Goal: Check status

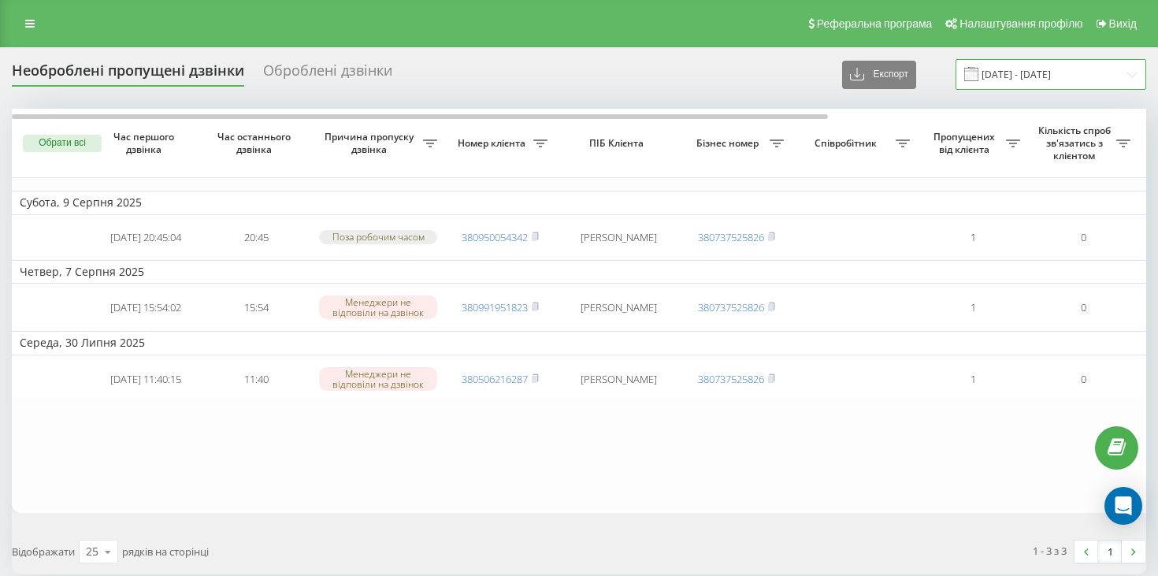
click at [1030, 70] on input "[DATE] - [DATE]" at bounding box center [1051, 74] width 191 height 31
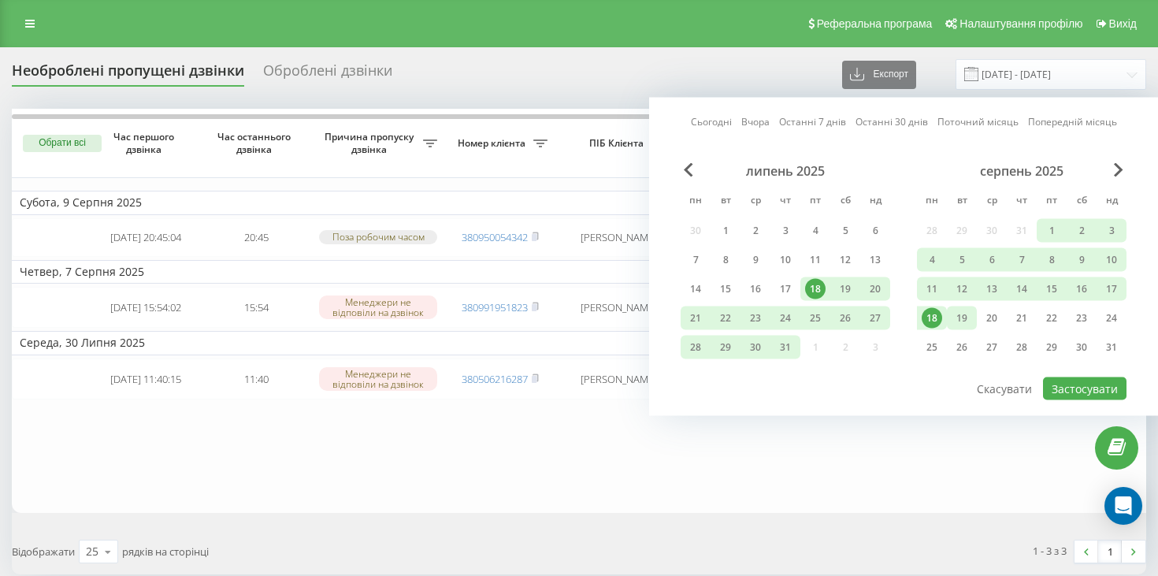
click at [964, 321] on div "19" at bounding box center [962, 318] width 20 height 20
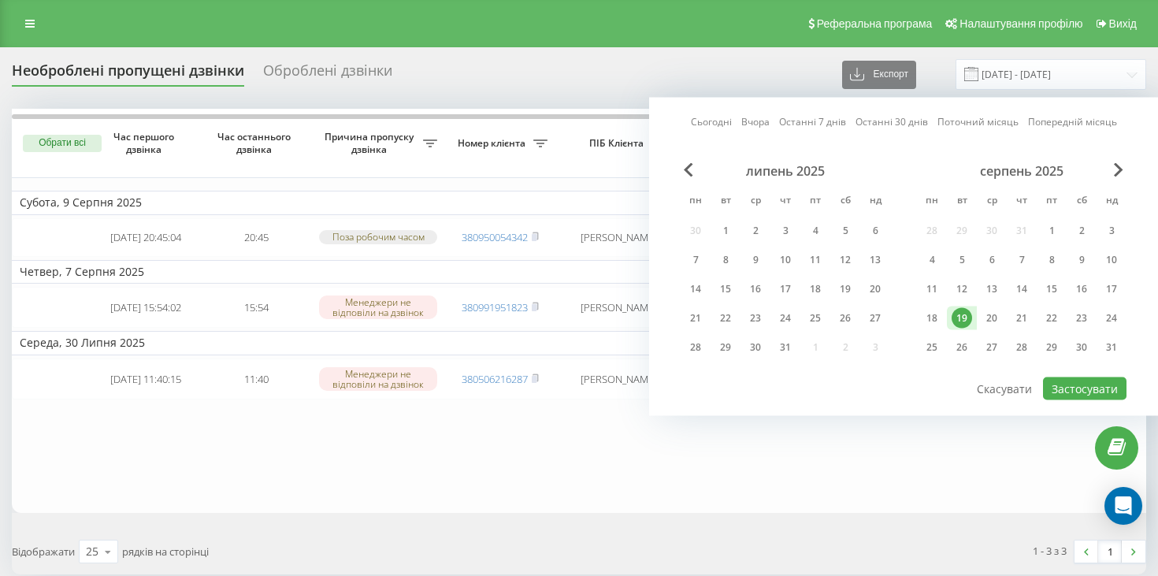
click at [707, 124] on link "Сьогодні" at bounding box center [711, 121] width 41 height 15
click at [1092, 391] on button "Застосувати" at bounding box center [1085, 388] width 84 height 23
type input "[DATE] - [DATE]"
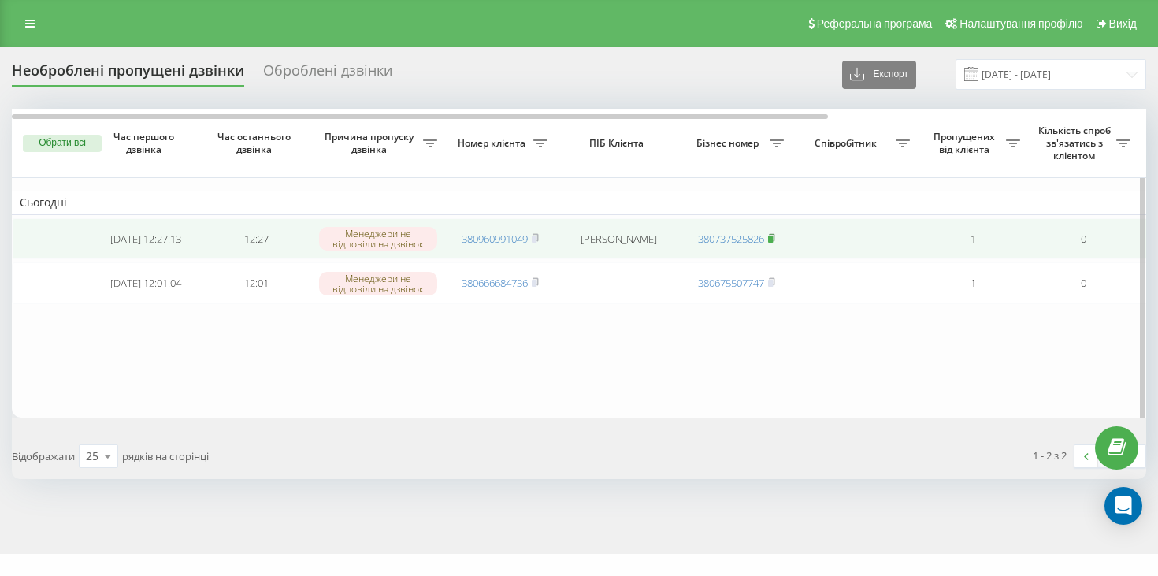
click at [775, 236] on icon at bounding box center [771, 237] width 7 height 9
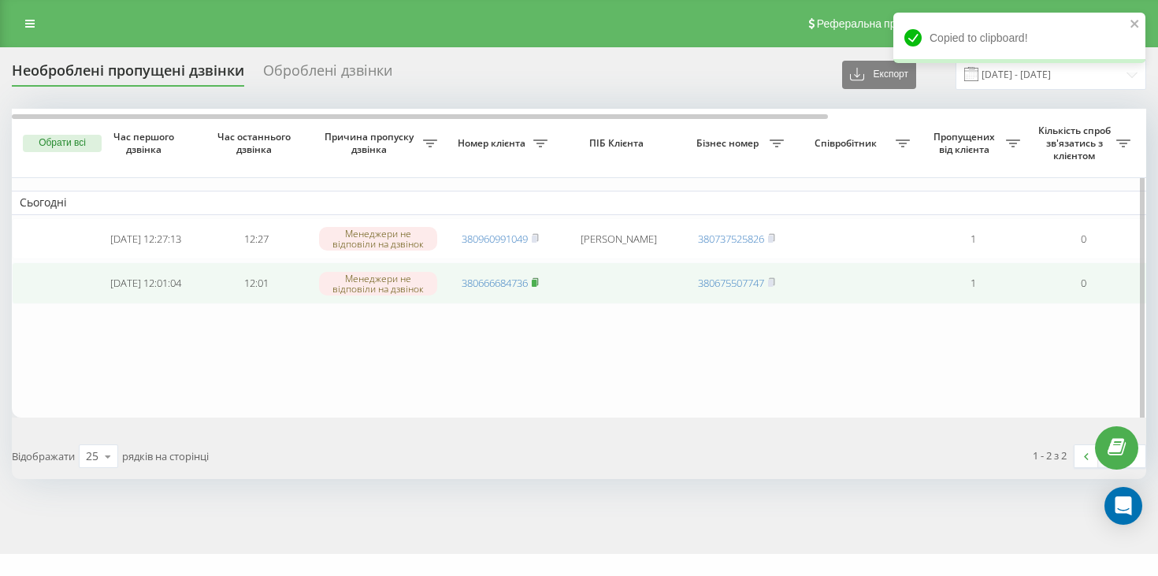
click at [538, 285] on icon at bounding box center [536, 281] width 6 height 7
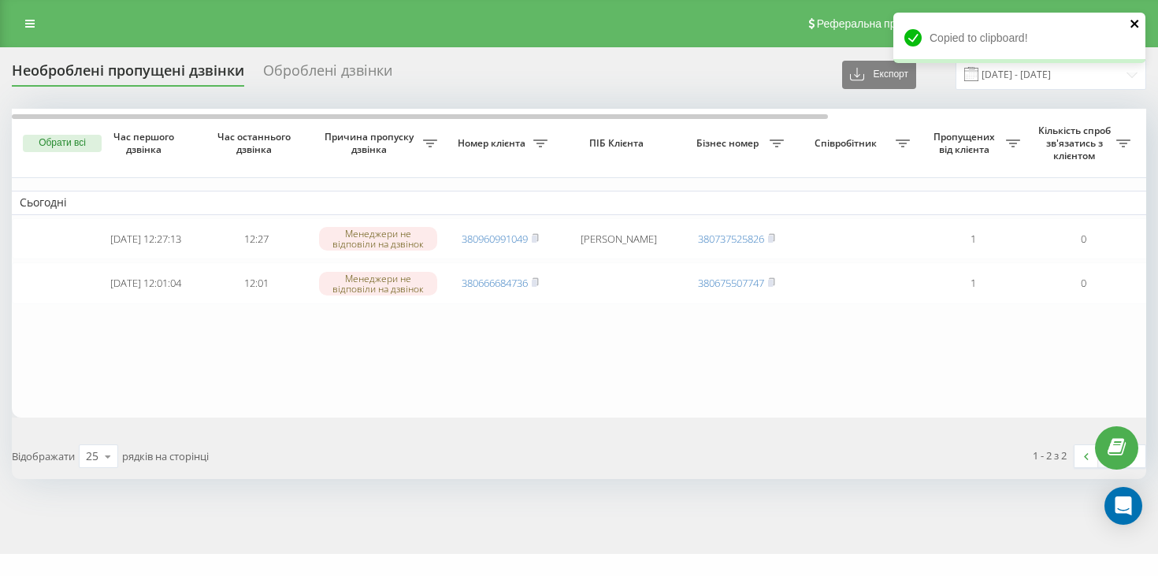
click at [1134, 26] on icon "close" at bounding box center [1135, 23] width 11 height 13
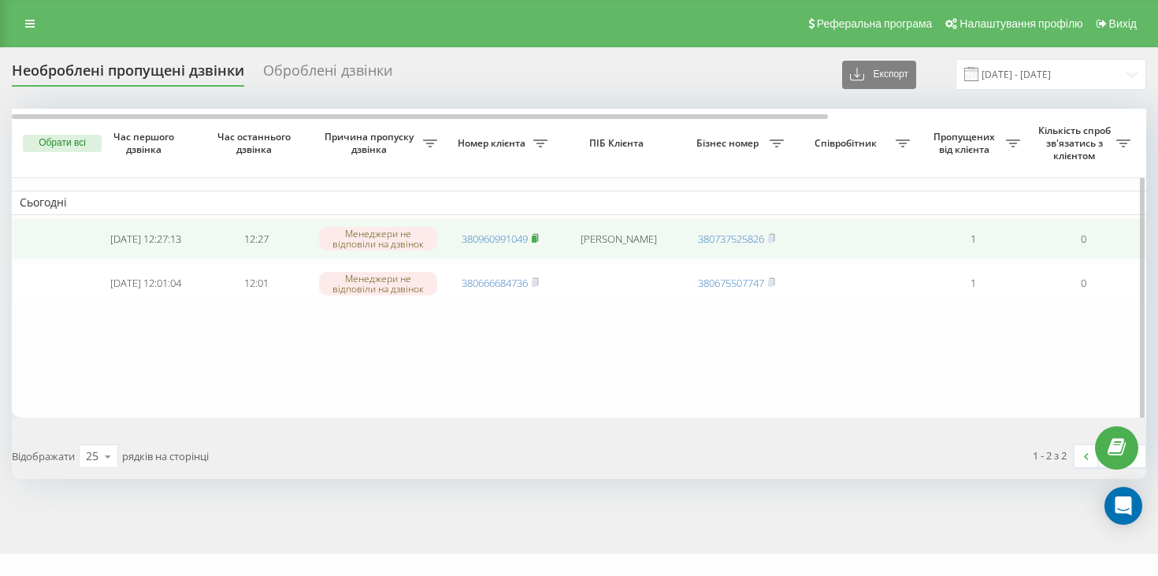
click at [536, 239] on rect at bounding box center [534, 239] width 5 height 7
